Goal: Information Seeking & Learning: Find specific fact

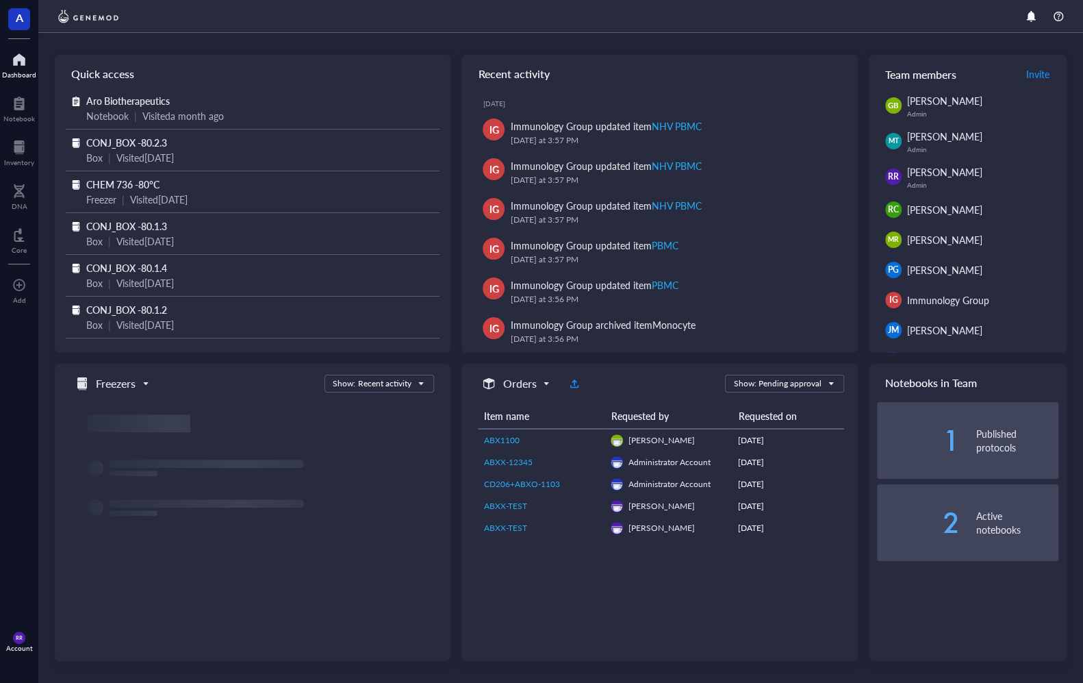
click at [14, 172] on div "A Dashboard Notebook Inventory DNA Core To pick up a draggable item, press the …" at bounding box center [19, 341] width 38 height 683
click at [32, 148] on div at bounding box center [19, 147] width 30 height 22
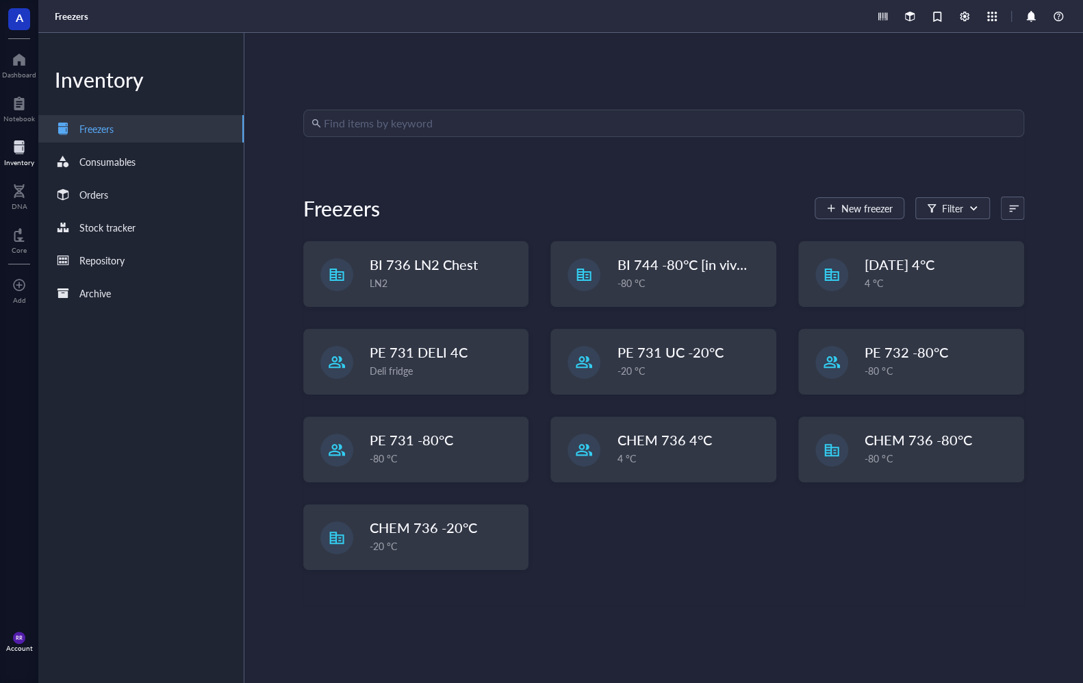
click at [481, 188] on div "Find items by keyword Freezers New freezer Filter BI 736 LN2 Chest LN2 BI 744 -…" at bounding box center [663, 358] width 721 height 496
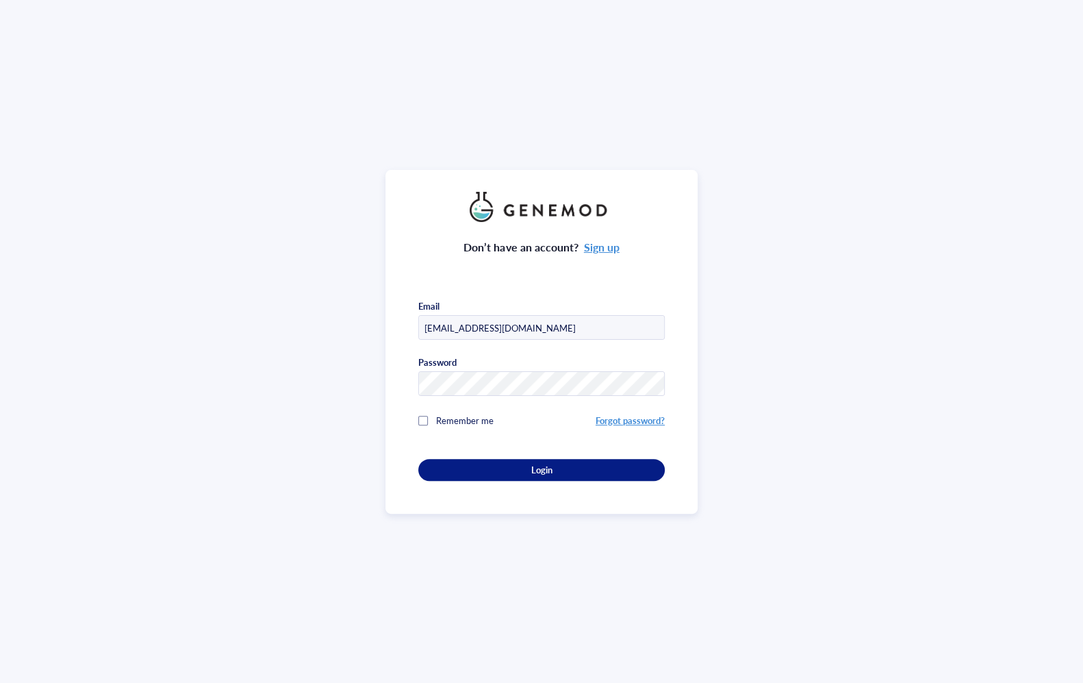
type input "[EMAIL_ADDRESS][DOMAIN_NAME]"
click at [607, 493] on div "Don’t have an account? Sign up Email [EMAIL_ADDRESS][DOMAIN_NAME] Password Reme…" at bounding box center [541, 342] width 312 height 344
click at [615, 484] on div "Don’t have an account? Sign up Email [EMAIL_ADDRESS][DOMAIN_NAME] Password Reme…" at bounding box center [541, 342] width 312 height 344
click at [616, 474] on div "Login" at bounding box center [541, 470] width 203 height 12
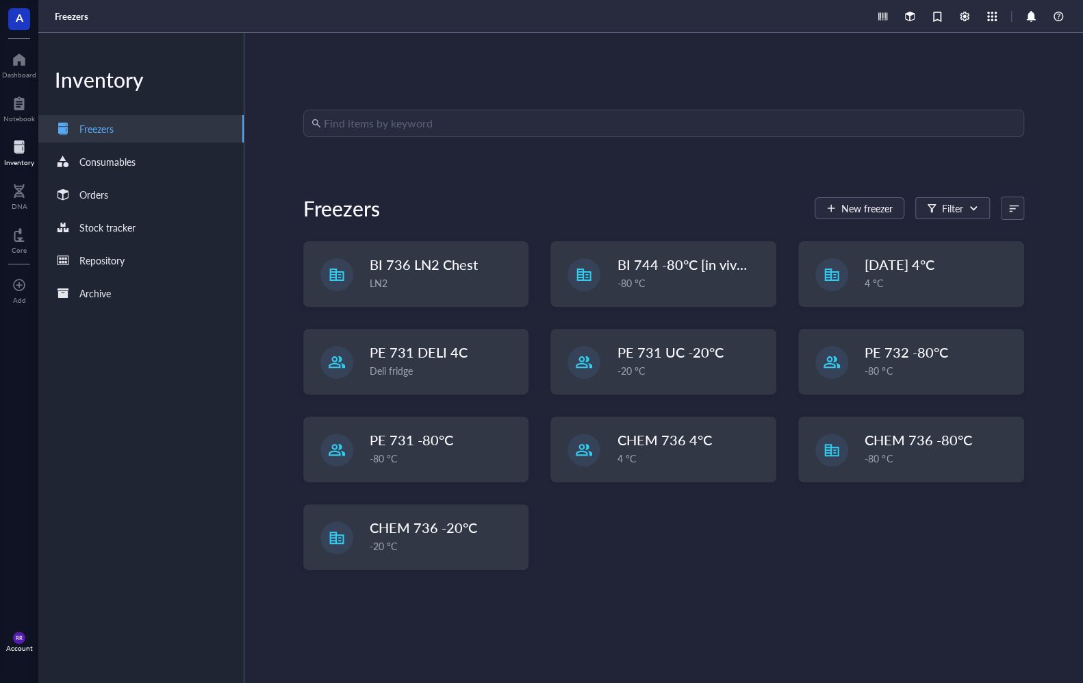
drag, startPoint x: 474, startPoint y: 136, endPoint x: 468, endPoint y: 125, distance: 12.0
click at [471, 132] on input "search" at bounding box center [670, 123] width 692 height 26
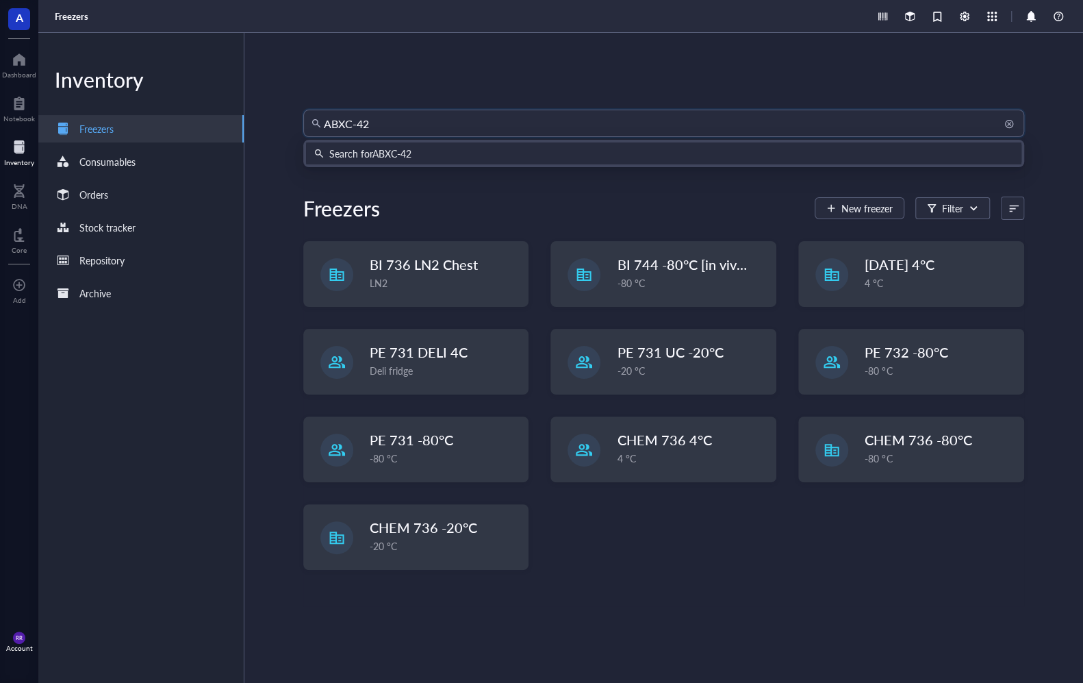
type input "ABXC-429"
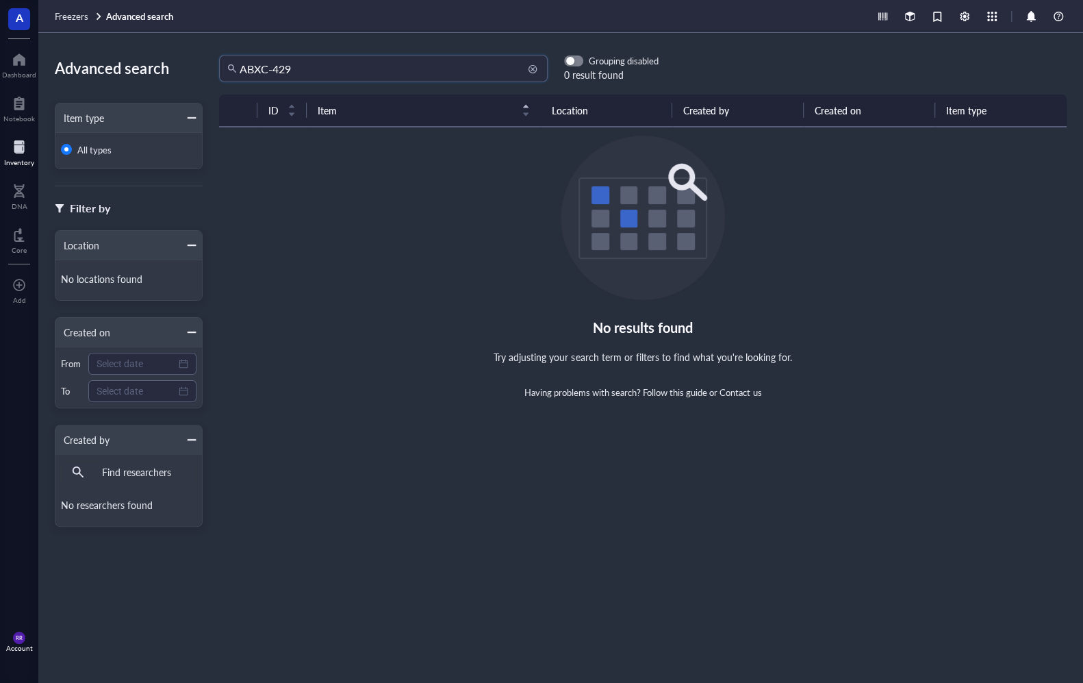
click at [427, 66] on input "ABXC-429" at bounding box center [390, 68] width 300 height 26
type input "ABXC-429\\\\\\\\\\\\\"
